Goal: Information Seeking & Learning: Learn about a topic

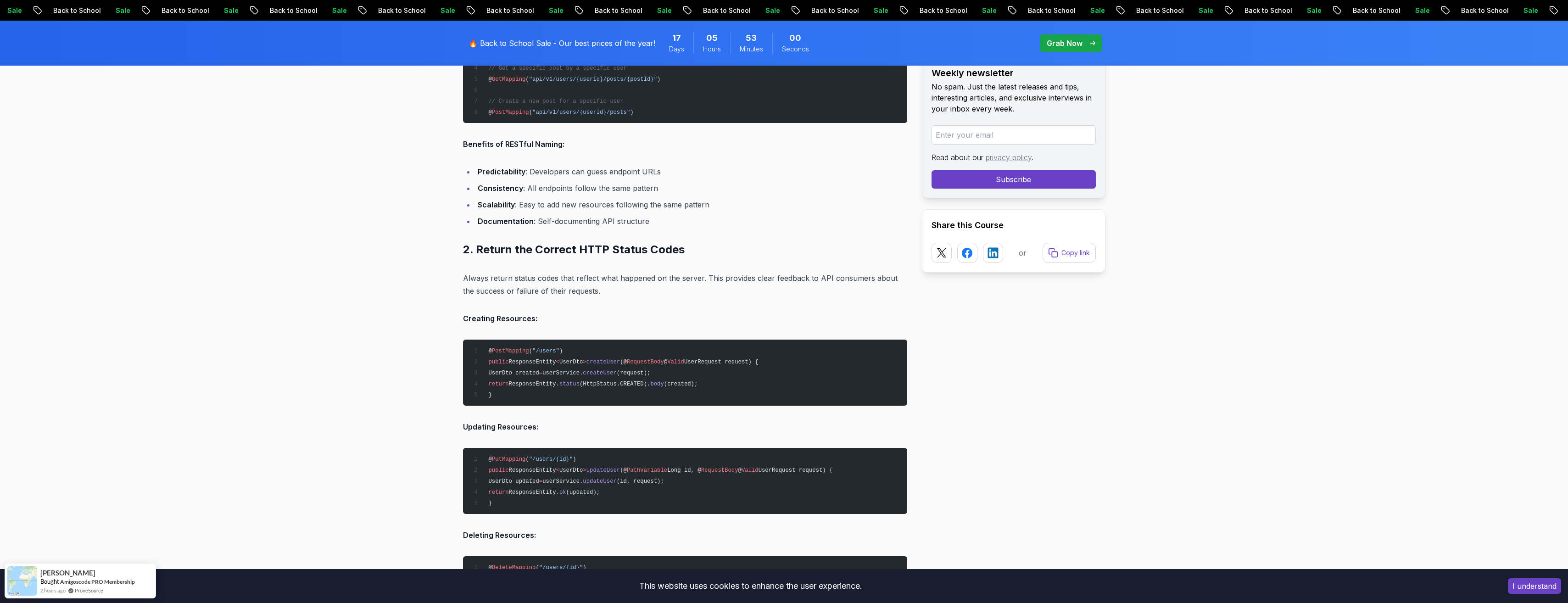
scroll to position [1514, 0]
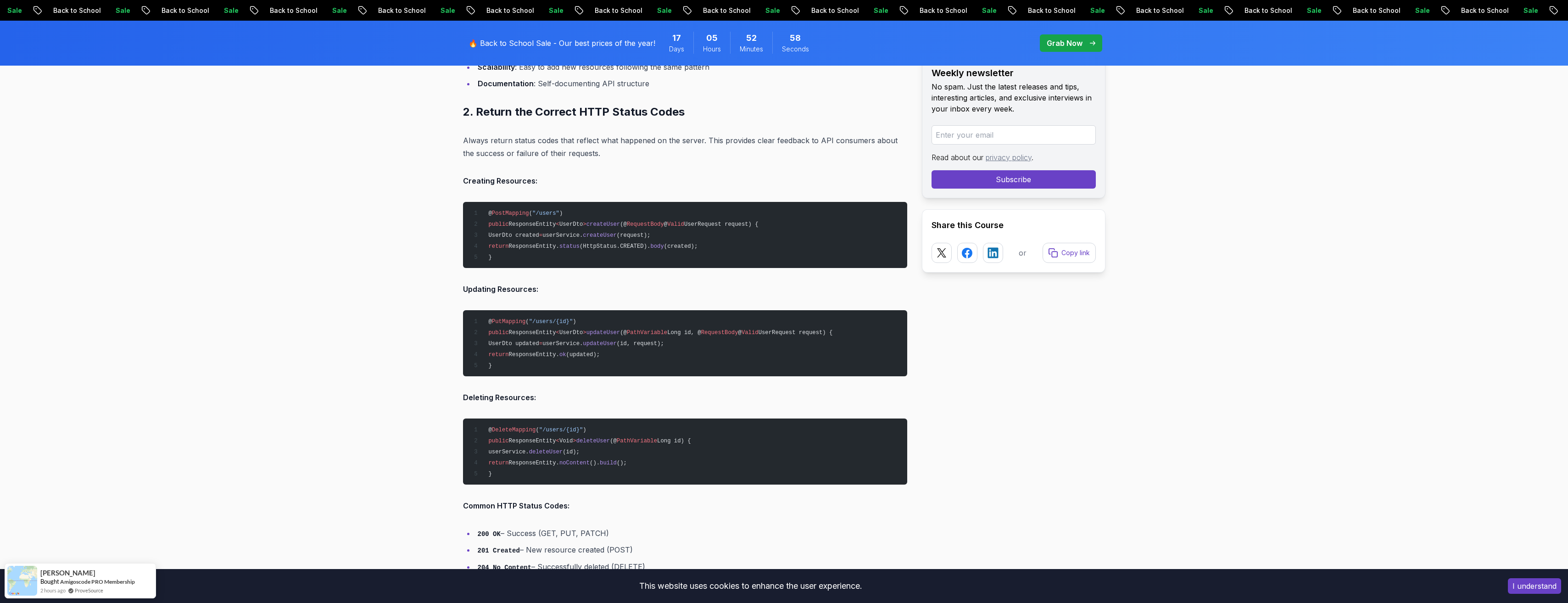
click at [515, 223] on span "ResponseEntity" at bounding box center [532, 223] width 47 height 6
copy span "ResponseEntity"
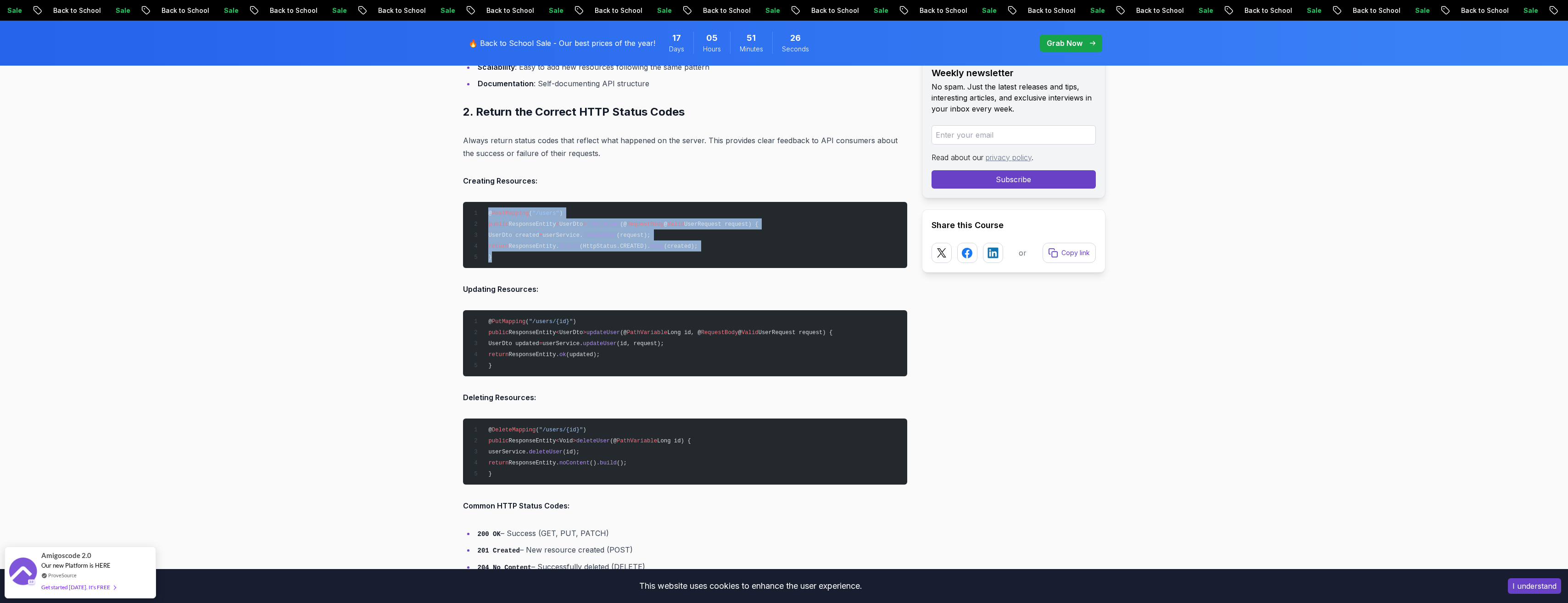
drag, startPoint x: 486, startPoint y: 210, endPoint x: 521, endPoint y: 254, distance: 56.2
click at [521, 254] on pre "@ PostMapping ( "/users" ) public ResponseEntity < UserDto > createUser (@ Requ…" at bounding box center [685, 235] width 444 height 66
click at [532, 261] on pre "@ PostMapping ( "/users" ) public ResponseEntity < UserDto > createUser (@ Requ…" at bounding box center [685, 235] width 444 height 66
drag, startPoint x: 492, startPoint y: 257, endPoint x: 488, endPoint y: 215, distance: 42.2
click at [488, 215] on pre "@ PostMapping ( "/users" ) public ResponseEntity < UserDto > createUser (@ Requ…" at bounding box center [685, 235] width 444 height 66
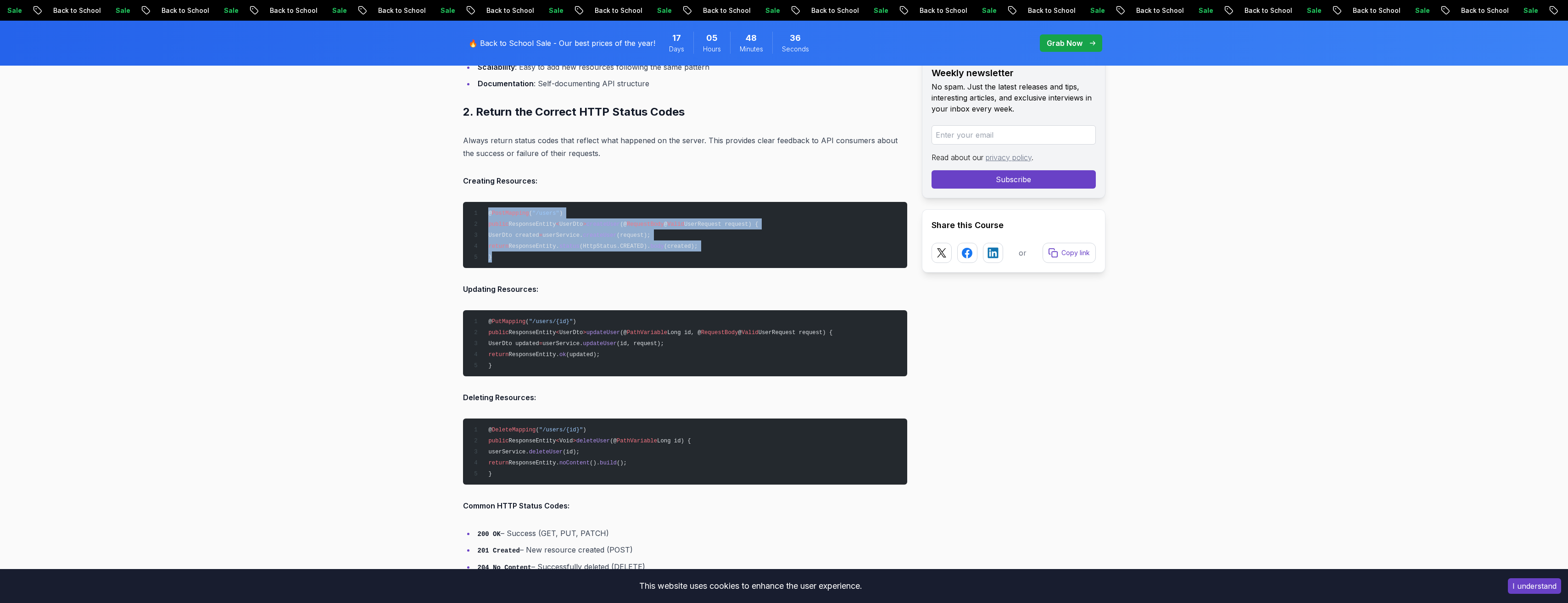
copy code "@ PostMapping ( "/users" ) public ResponseEntity < UserDto > createUser (@ Requ…"
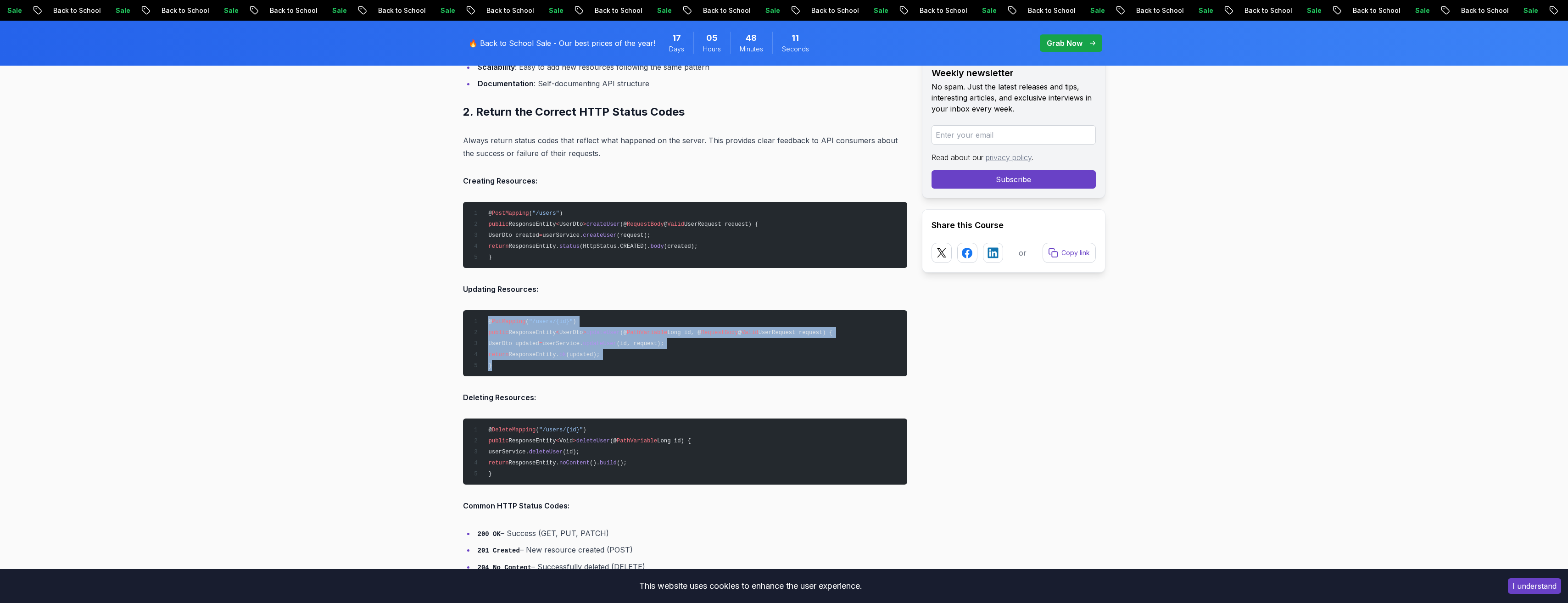
drag, startPoint x: 496, startPoint y: 368, endPoint x: 488, endPoint y: 322, distance: 46.7
click at [488, 322] on pre "@ PutMapping ( "/users/{id}" ) public ResponseEntity < UserDto > updateUser (@ …" at bounding box center [685, 343] width 444 height 66
copy code "@ PutMapping ( "/users/{id}" ) public ResponseEntity < UserDto > updateUser (@ …"
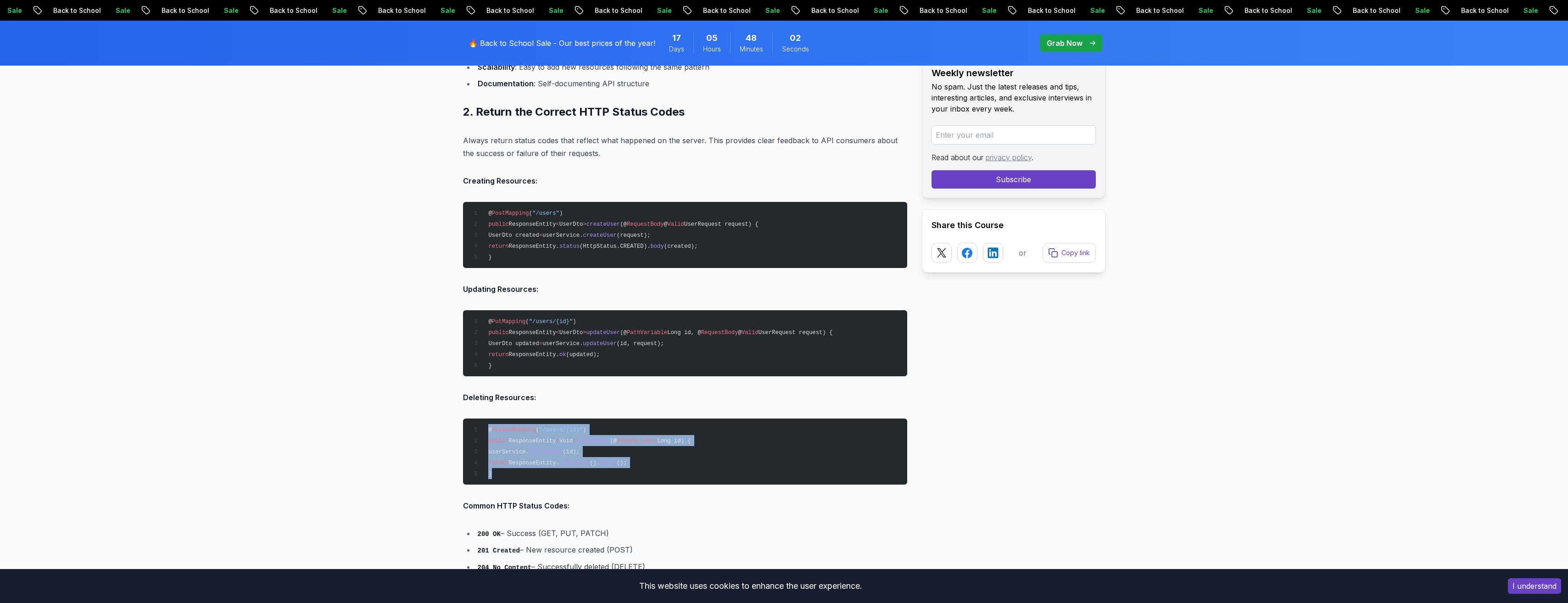
drag, startPoint x: 494, startPoint y: 470, endPoint x: 485, endPoint y: 432, distance: 39.1
click at [485, 432] on pre "@ DeleteMapping ( "/users/{id}" ) public ResponseEntity < Void > deleteUser (@ …" at bounding box center [685, 451] width 444 height 66
copy code "@ DeleteMapping ( "/users/{id}" ) public ResponseEntity < Void > deleteUser (@ …"
click at [724, 449] on pre "@ DeleteMapping ( "/users/{id}" ) public ResponseEntity < Void > deleteUser (@ …" at bounding box center [685, 451] width 444 height 66
drag, startPoint x: 658, startPoint y: 223, endPoint x: 679, endPoint y: 226, distance: 21.2
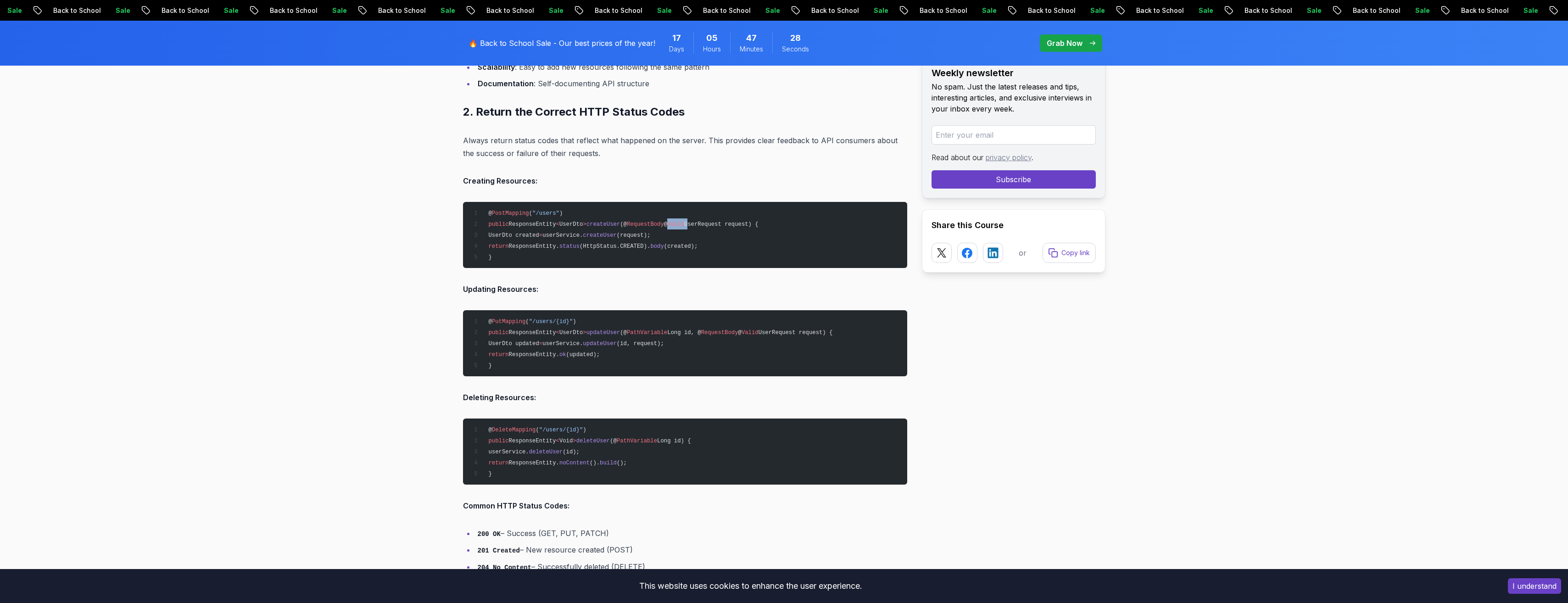
click at [679, 226] on span "public ResponseEntity < UserDto > createUser (@ RequestBody @ Valid UserRequest…" at bounding box center [614, 223] width 288 height 6
copy span "@ Valid"
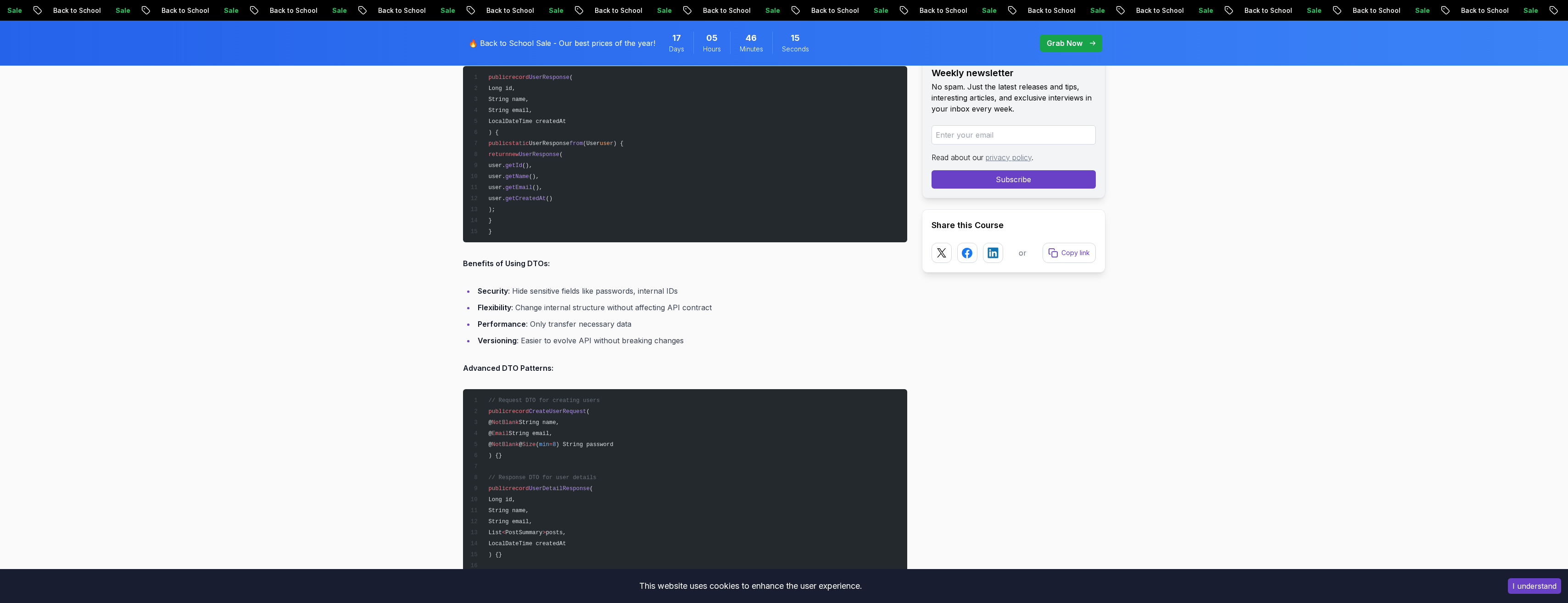
scroll to position [2814, 0]
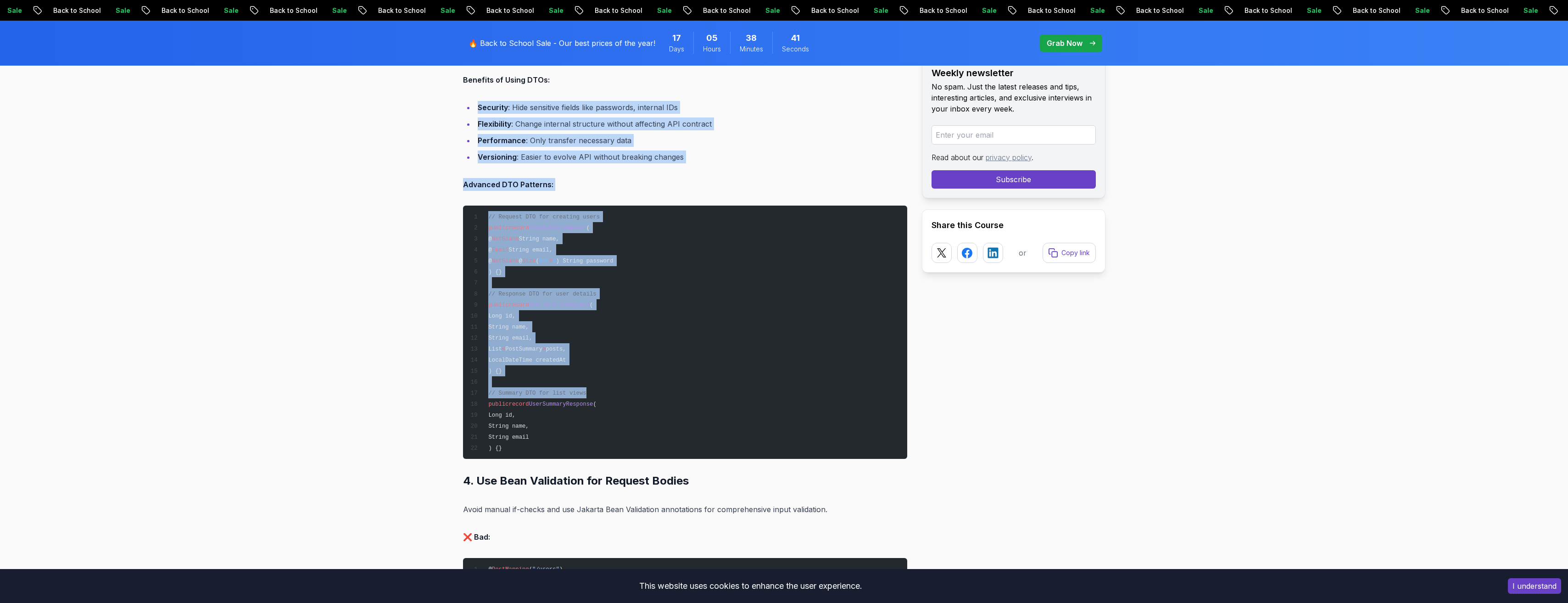
drag, startPoint x: 473, startPoint y: 99, endPoint x: 777, endPoint y: 393, distance: 422.9
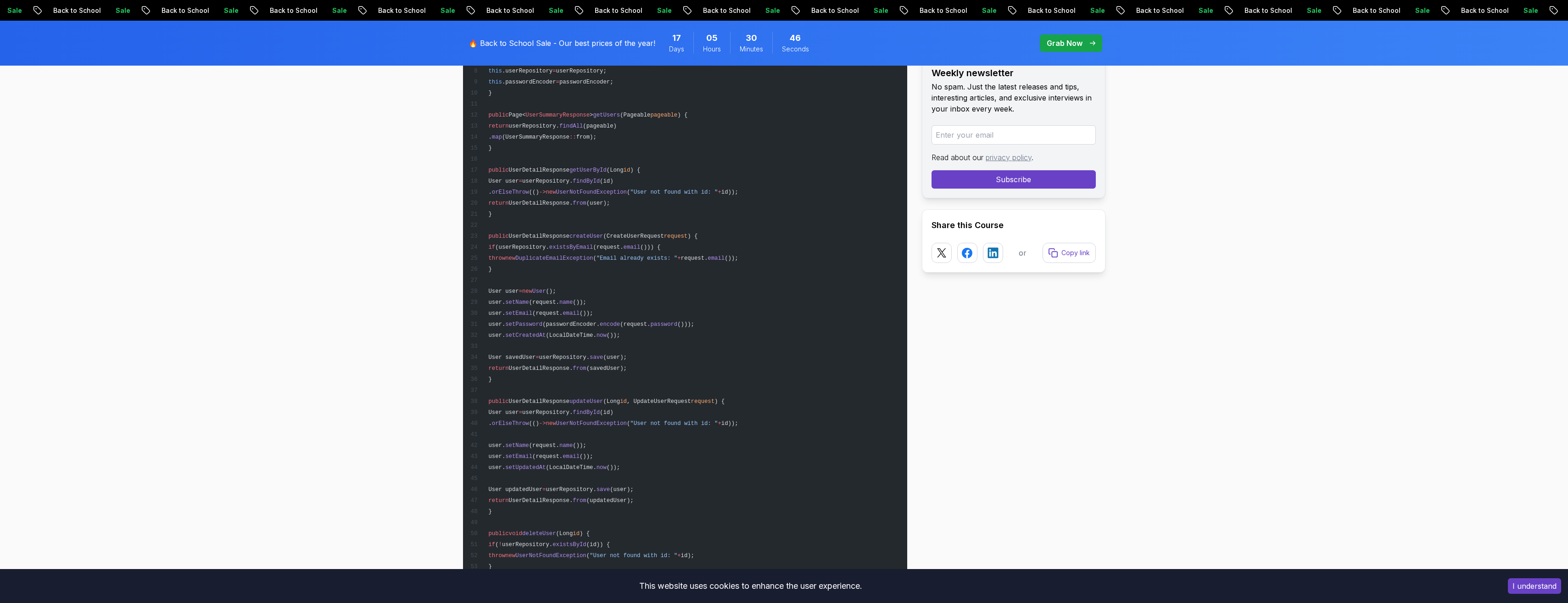
scroll to position [5151, 0]
